Goal: Download file/media

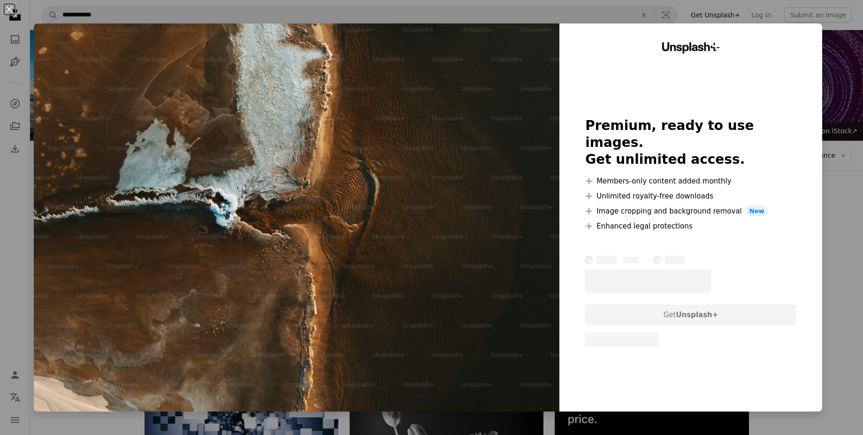
scroll to position [451, 0]
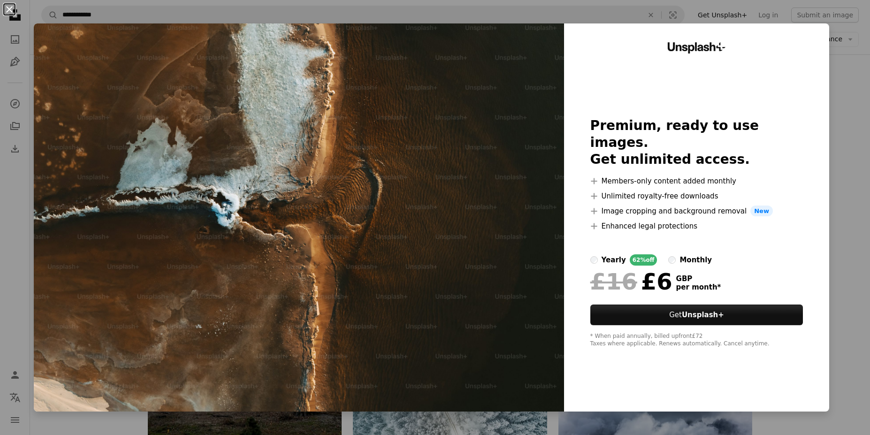
click at [4, 9] on button "An X shape" at bounding box center [9, 9] width 11 height 11
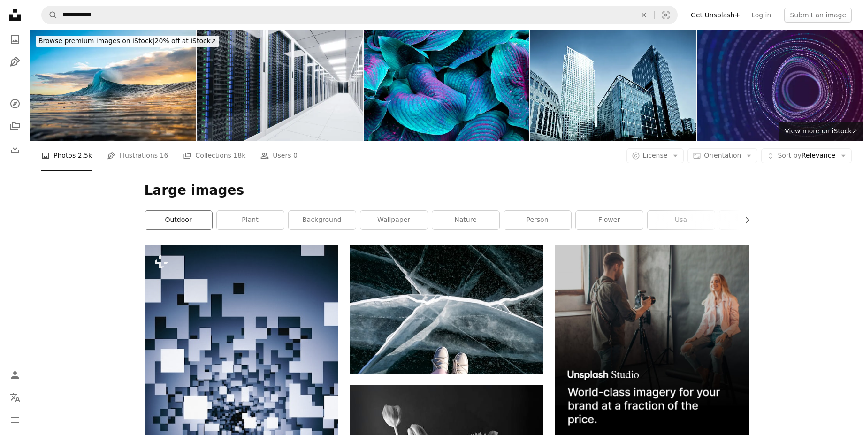
click at [199, 214] on link "outdoor" at bounding box center [178, 220] width 67 height 19
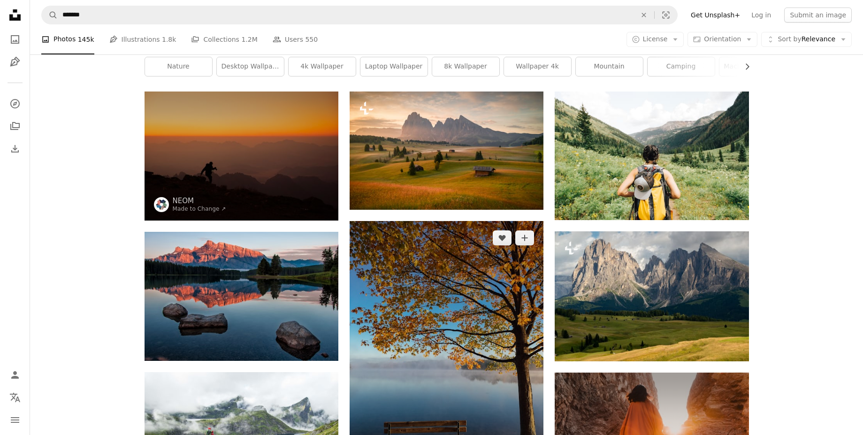
scroll to position [56, 0]
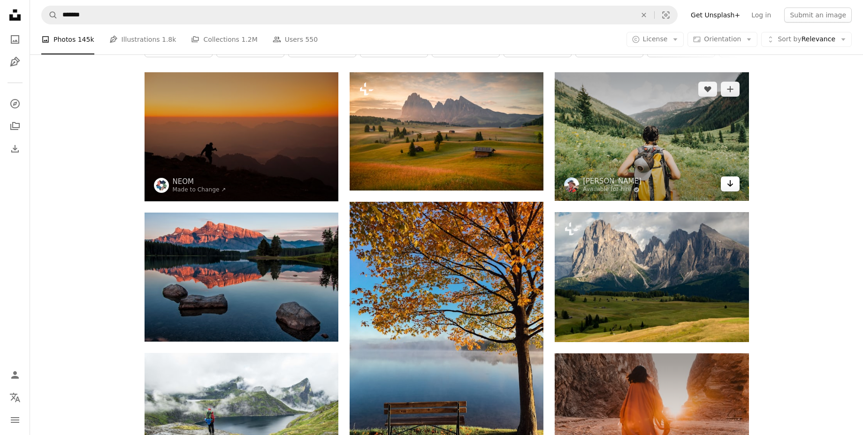
click at [732, 185] on icon "Download" at bounding box center [730, 183] width 6 height 7
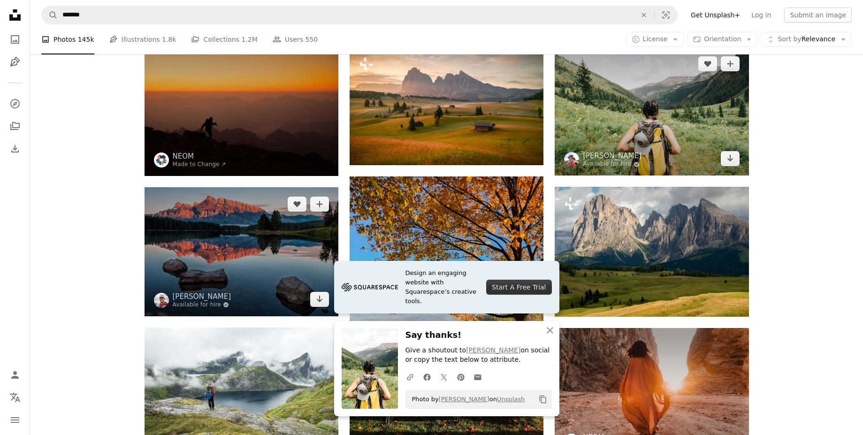
scroll to position [0, 0]
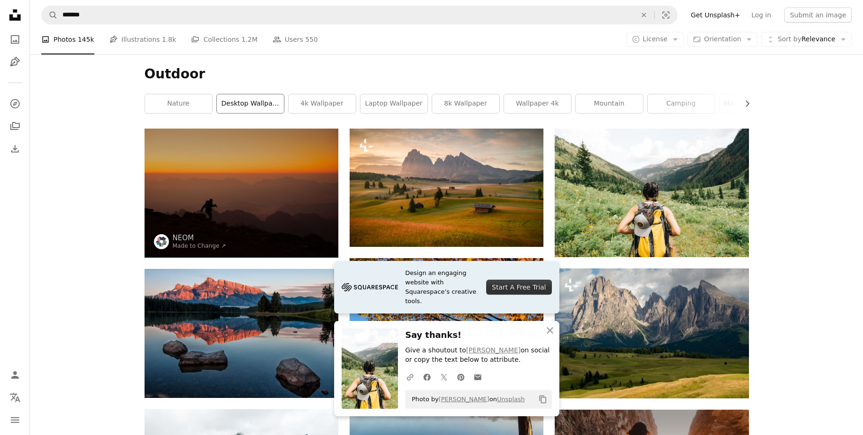
click at [246, 101] on link "desktop wallpaper" at bounding box center [250, 103] width 67 height 19
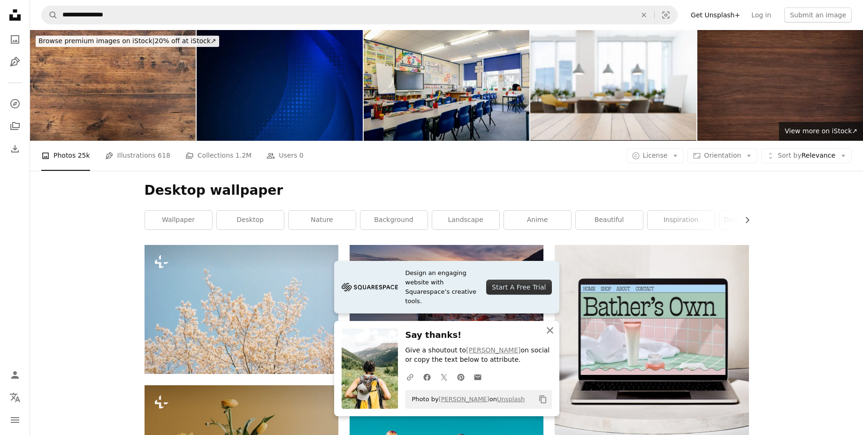
click at [548, 331] on icon "An X shape" at bounding box center [550, 330] width 11 height 11
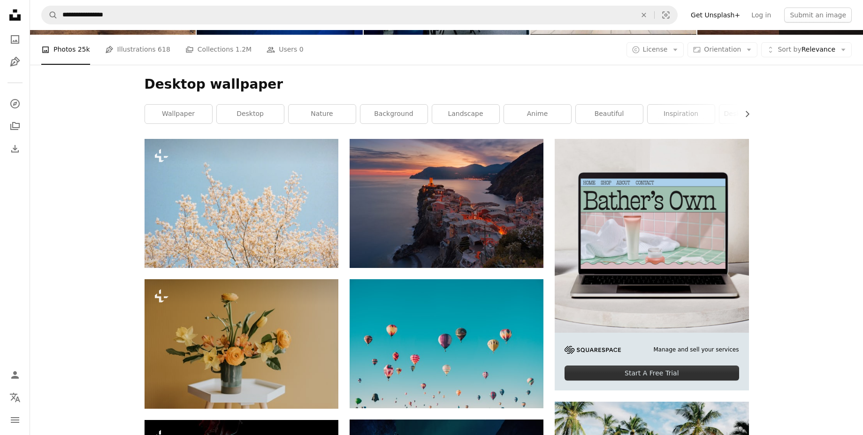
scroll to position [169, 0]
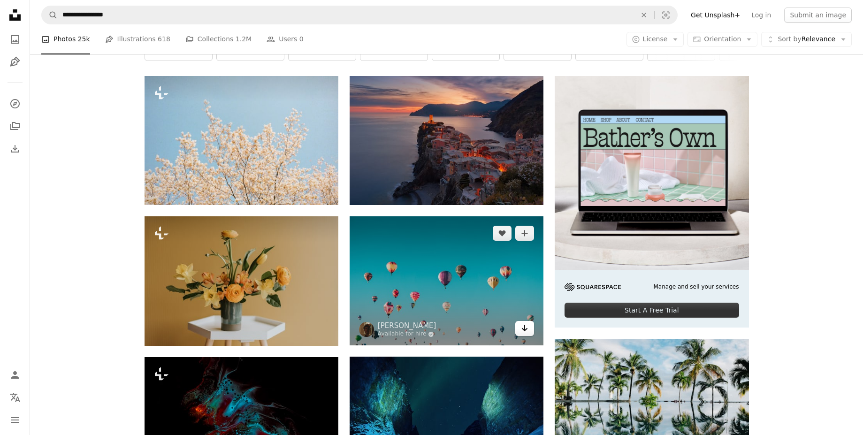
click at [526, 328] on icon "Arrow pointing down" at bounding box center [525, 328] width 8 height 11
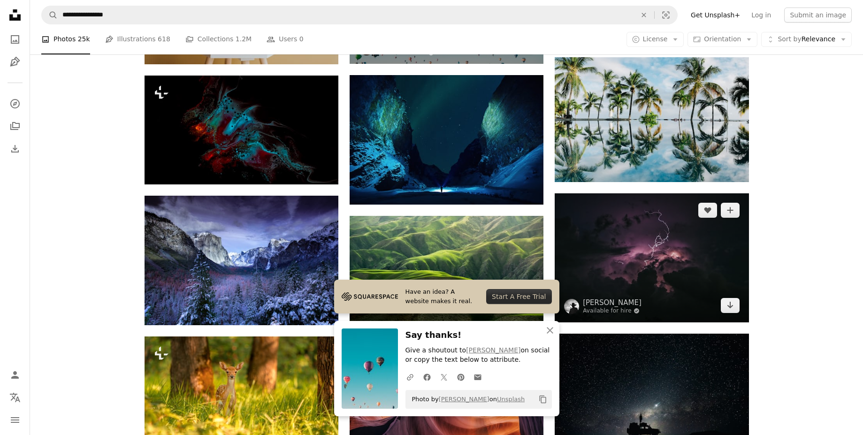
scroll to position [507, 0]
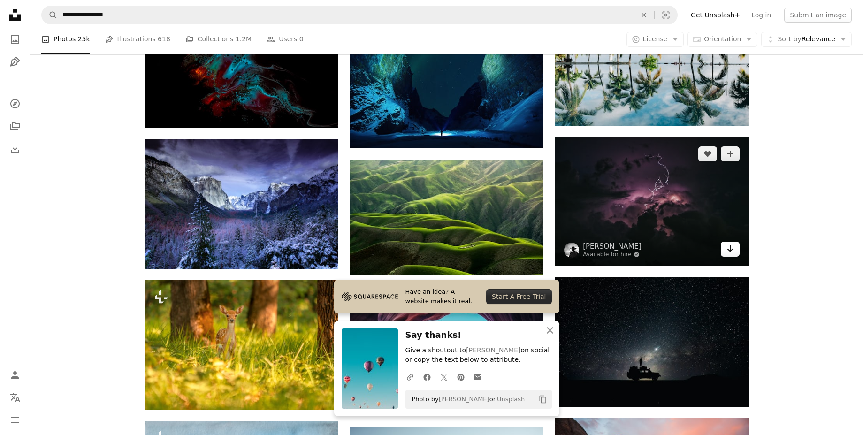
click at [730, 249] on icon "Download" at bounding box center [730, 249] width 6 height 7
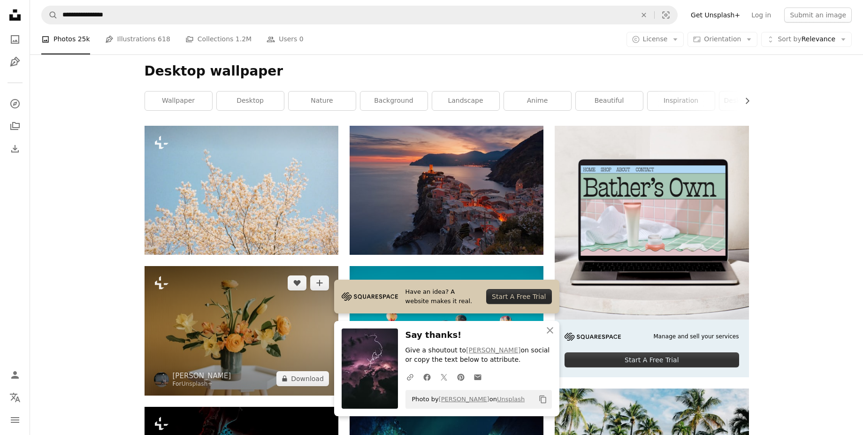
scroll to position [0, 0]
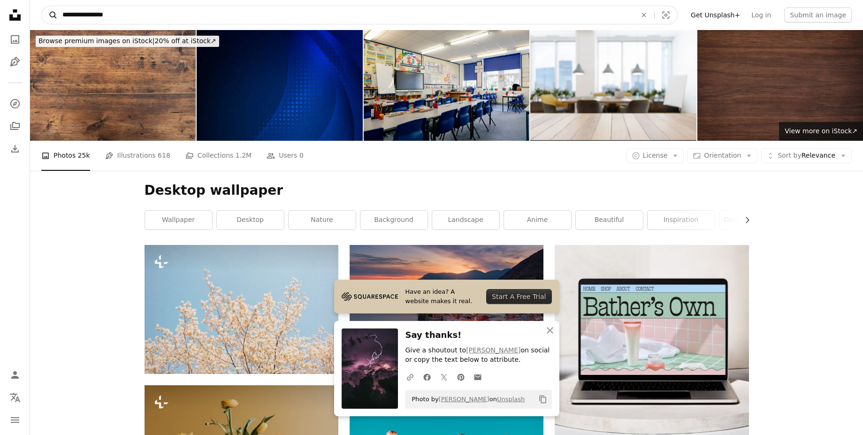
drag, startPoint x: 133, startPoint y: 13, endPoint x: 53, endPoint y: 15, distance: 80.8
click at [53, 15] on form "**********" at bounding box center [359, 15] width 637 height 19
type input "**********"
click button "A magnifying glass" at bounding box center [50, 15] width 16 height 18
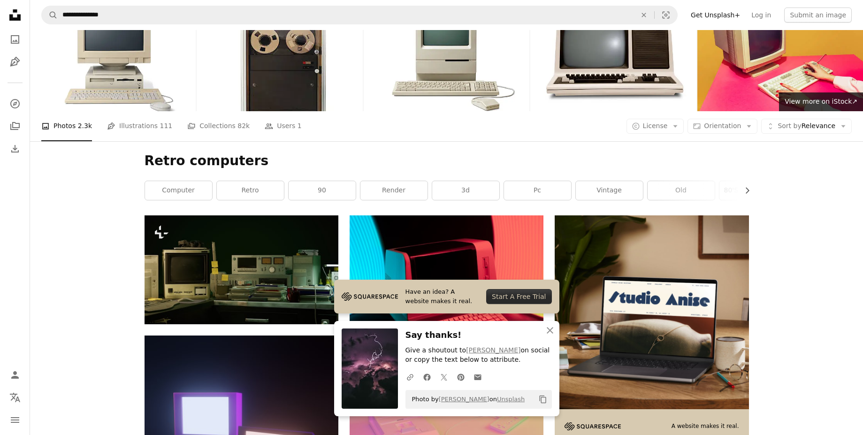
scroll to position [56, 0]
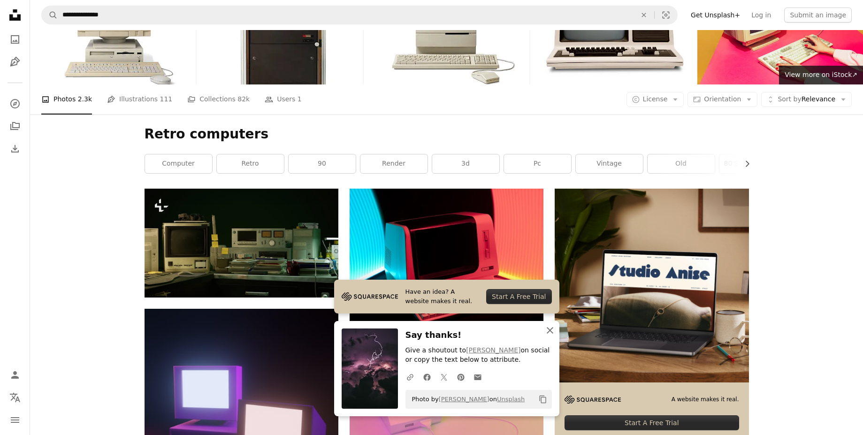
click at [546, 333] on icon "An X shape" at bounding box center [550, 330] width 11 height 11
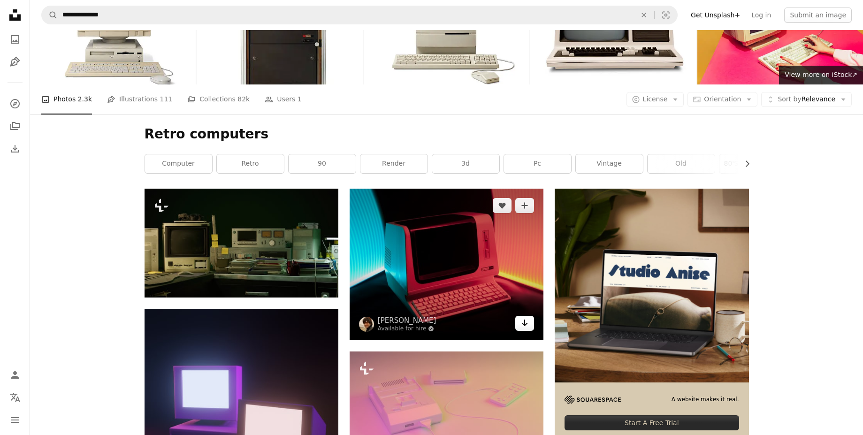
click at [525, 328] on icon "Arrow pointing down" at bounding box center [525, 322] width 8 height 11
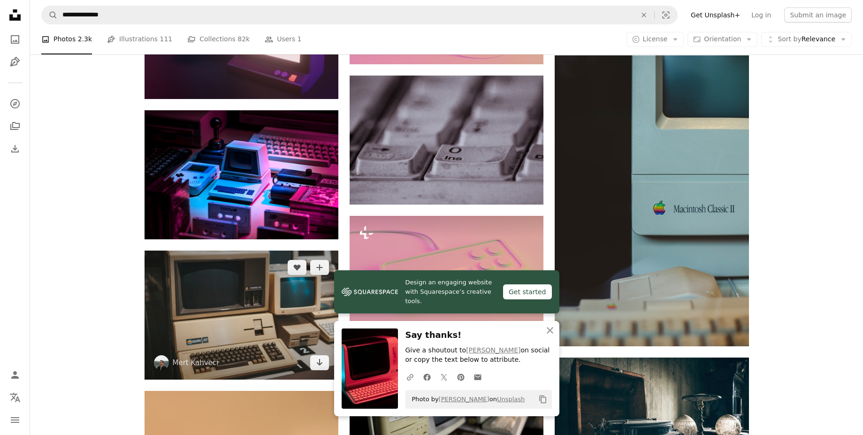
scroll to position [451, 0]
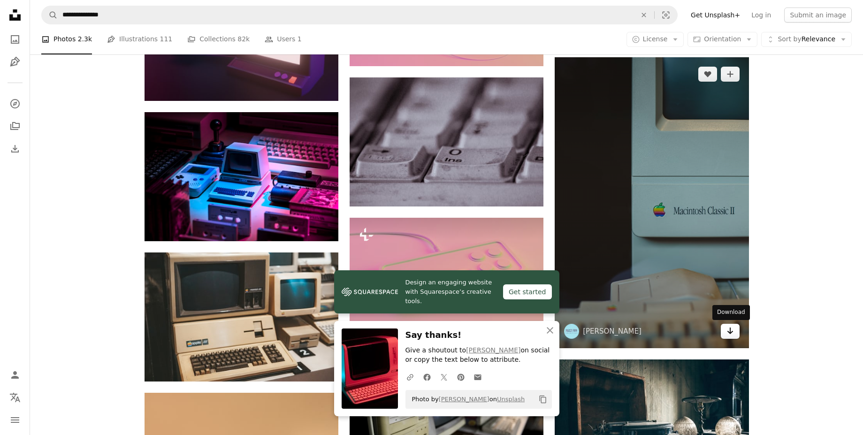
click at [734, 334] on icon "Arrow pointing down" at bounding box center [731, 330] width 8 height 11
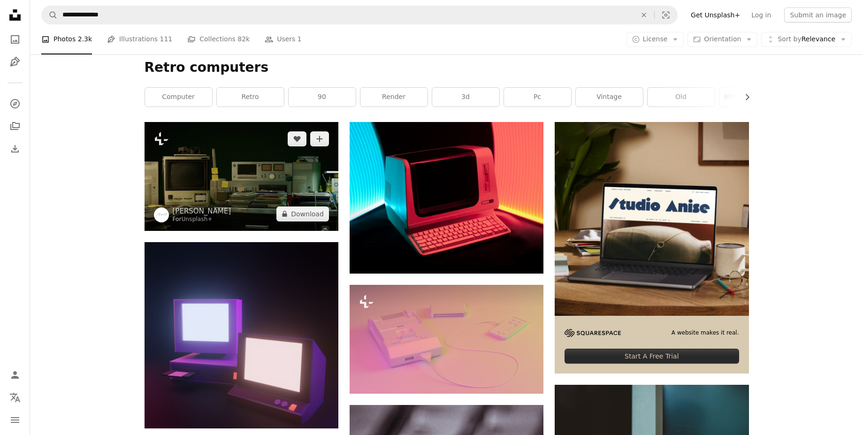
scroll to position [0, 0]
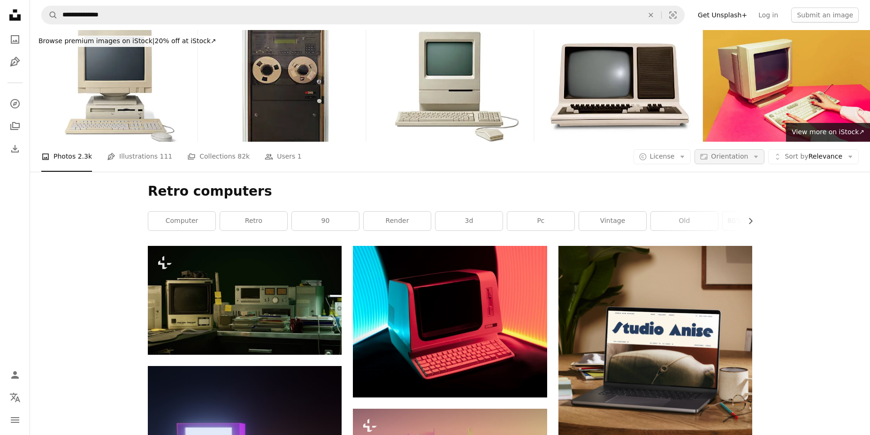
click at [752, 153] on icon "Arrow down" at bounding box center [756, 157] width 8 height 8
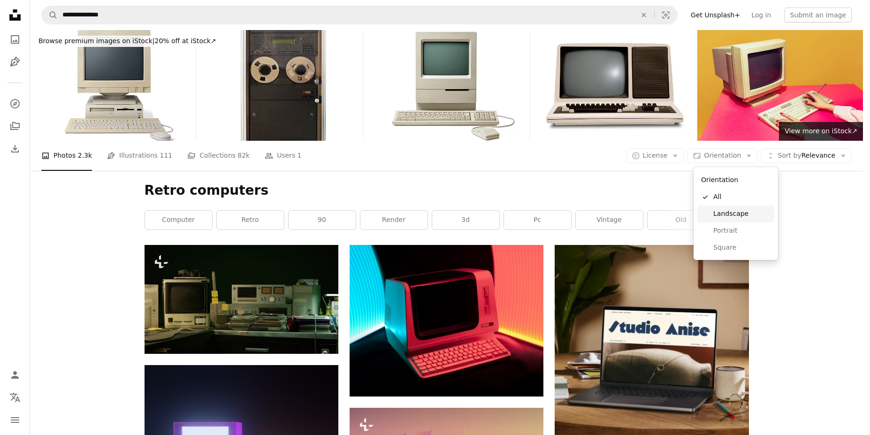
click at [738, 219] on link "Landscape" at bounding box center [736, 214] width 77 height 17
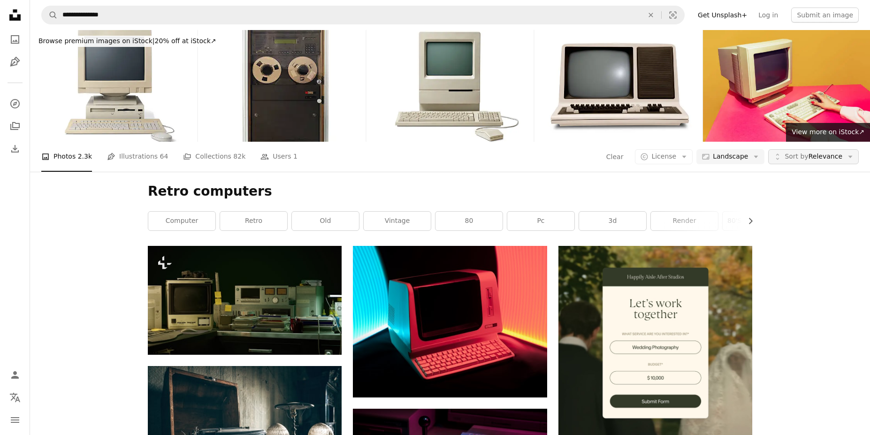
scroll to position [901, 0]
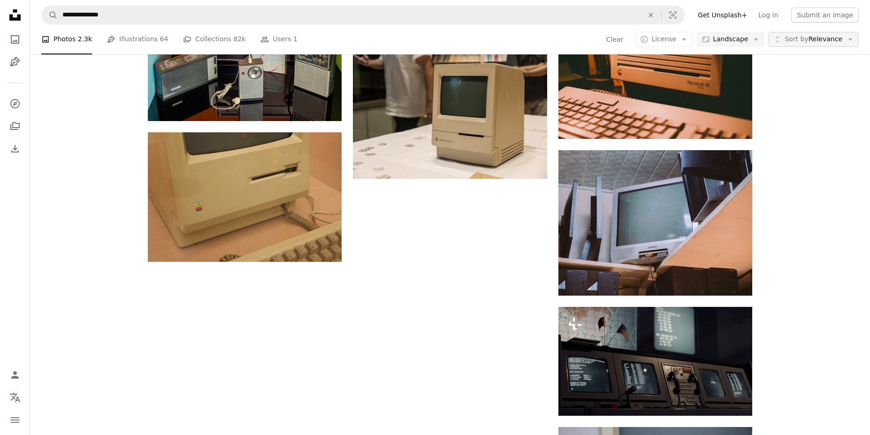
click at [792, 39] on span "Sort by" at bounding box center [796, 39] width 23 height 8
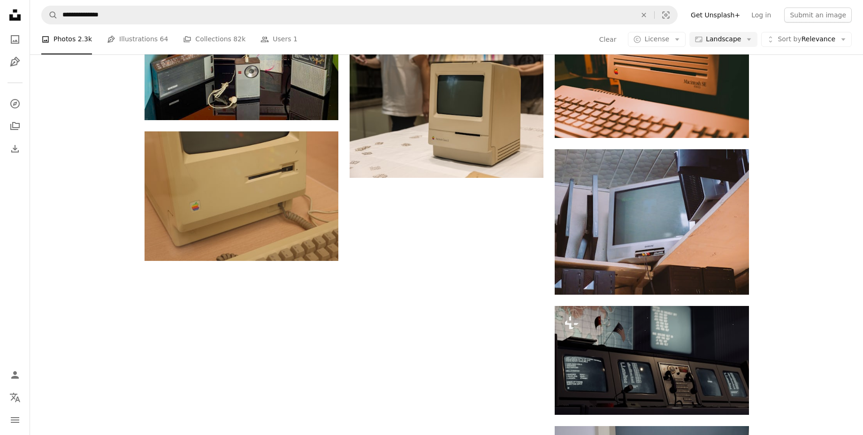
scroll to position [845, 0]
